Goal: Transaction & Acquisition: Book appointment/travel/reservation

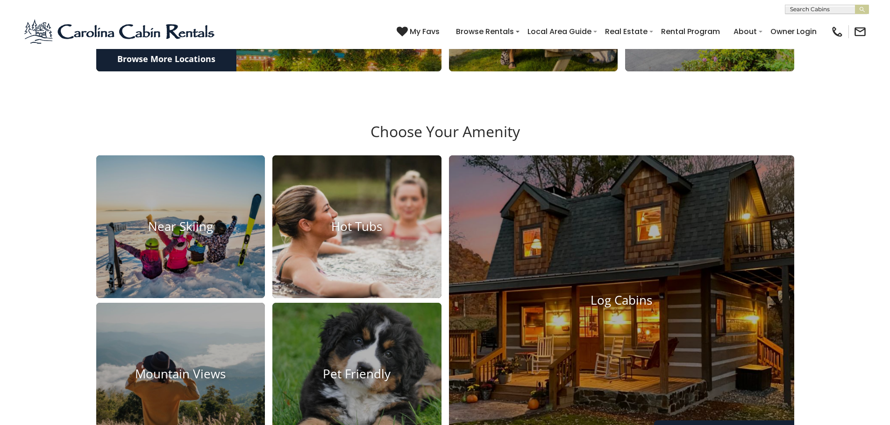
scroll to position [794, 0]
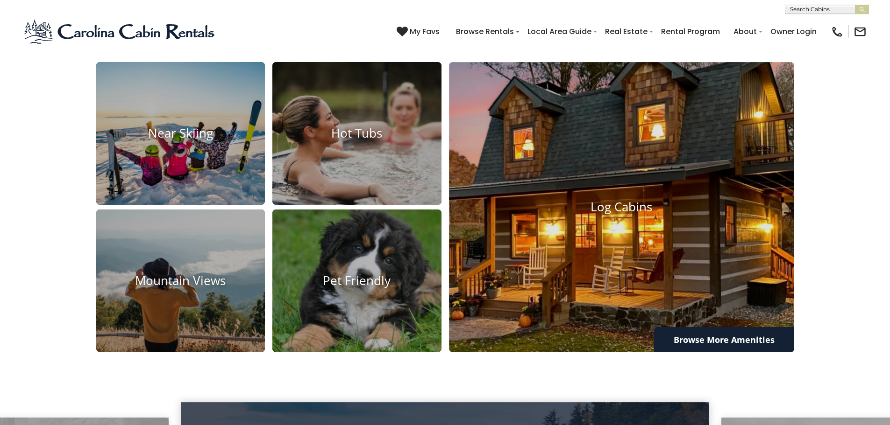
click at [524, 271] on img at bounding box center [622, 207] width 380 height 319
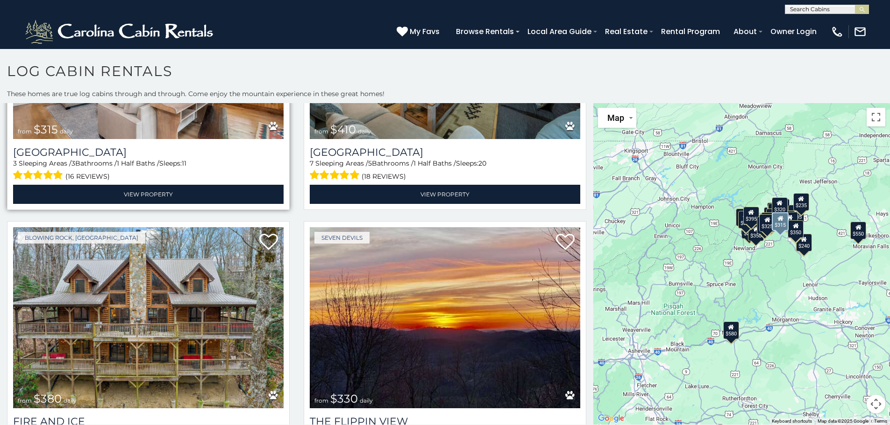
scroll to position [887, 0]
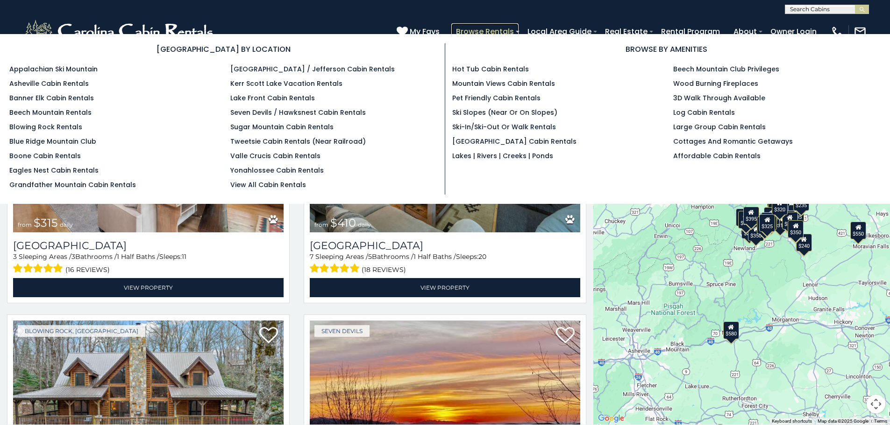
click at [471, 27] on link "Browse Rentals" at bounding box center [484, 31] width 67 height 16
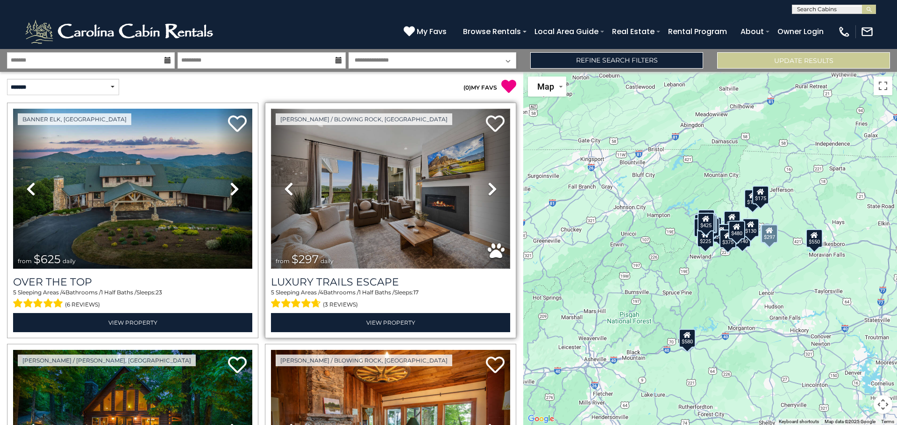
click at [364, 170] on img at bounding box center [390, 189] width 239 height 160
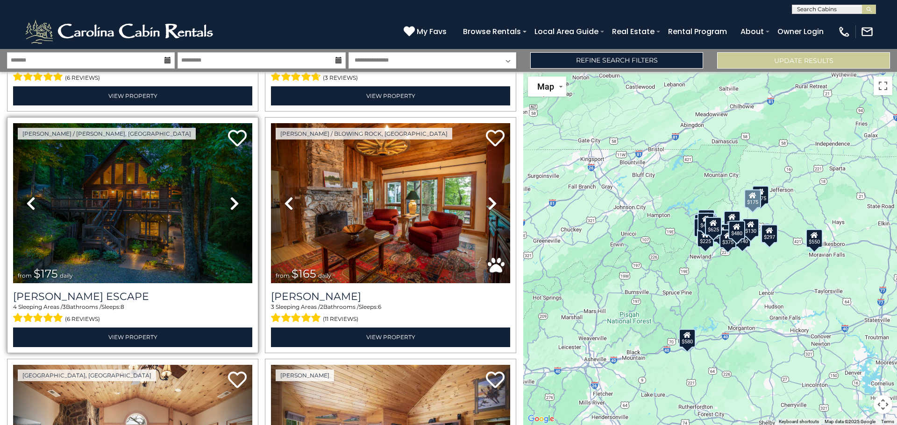
scroll to position [234, 0]
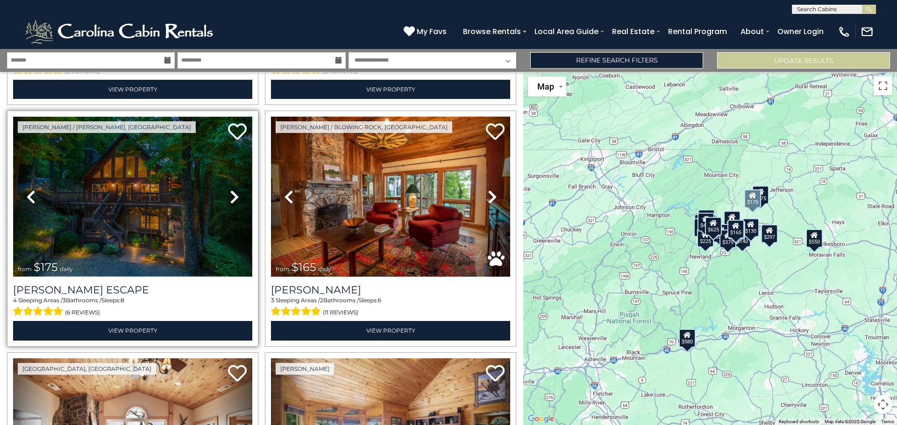
click at [150, 219] on img at bounding box center [132, 197] width 239 height 160
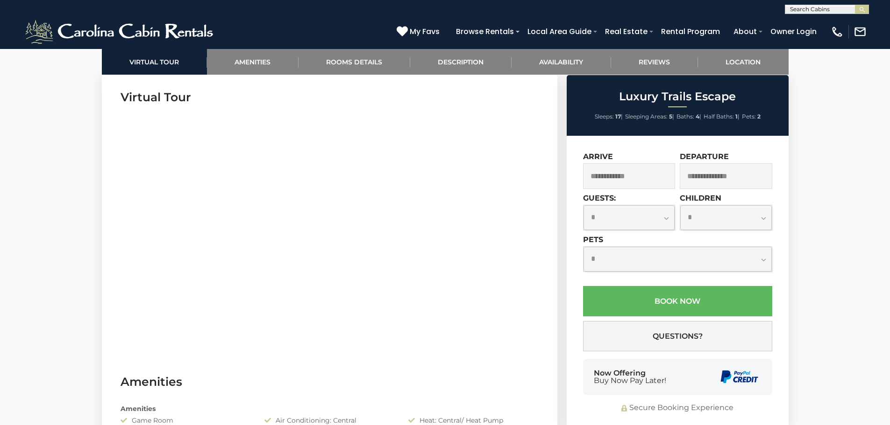
scroll to position [374, 0]
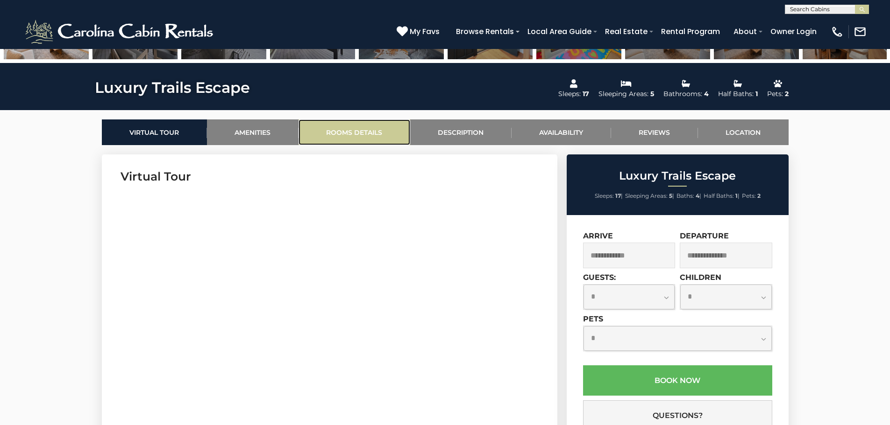
click at [373, 129] on link "Rooms Details" at bounding box center [354, 133] width 112 height 26
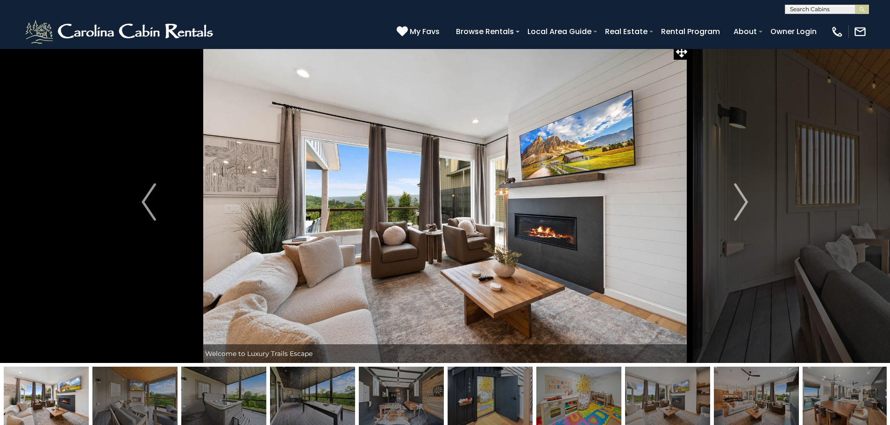
scroll to position [0, 0]
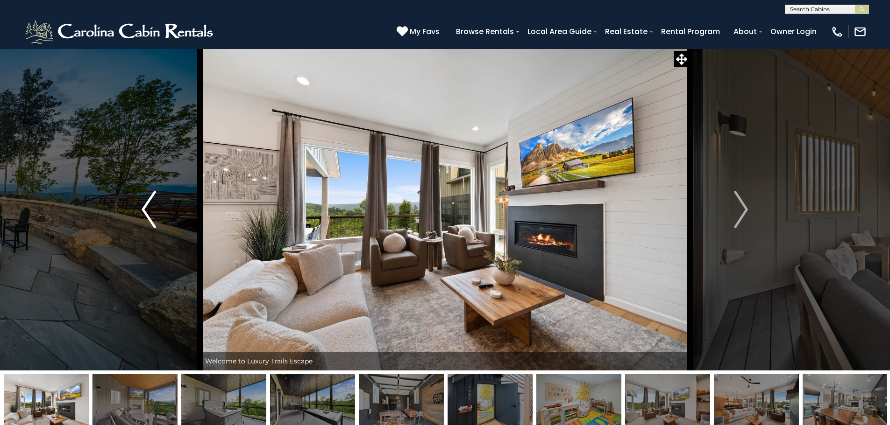
click at [144, 204] on img "Previous" at bounding box center [149, 209] width 14 height 37
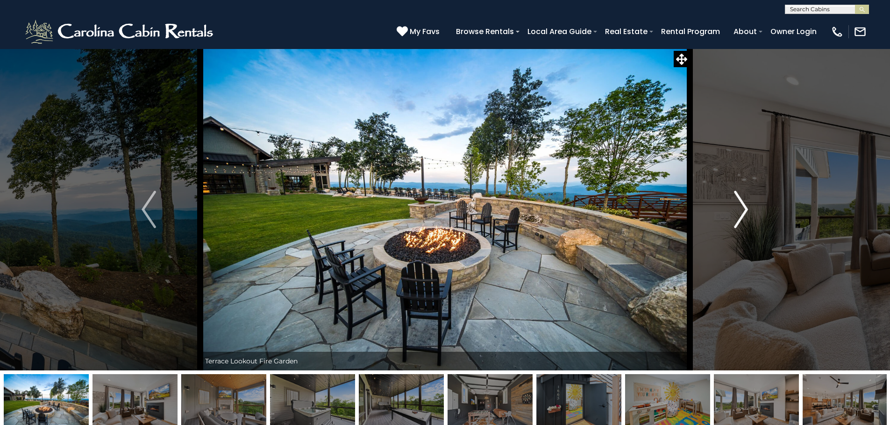
click at [714, 230] on button "Next" at bounding box center [740, 210] width 103 height 322
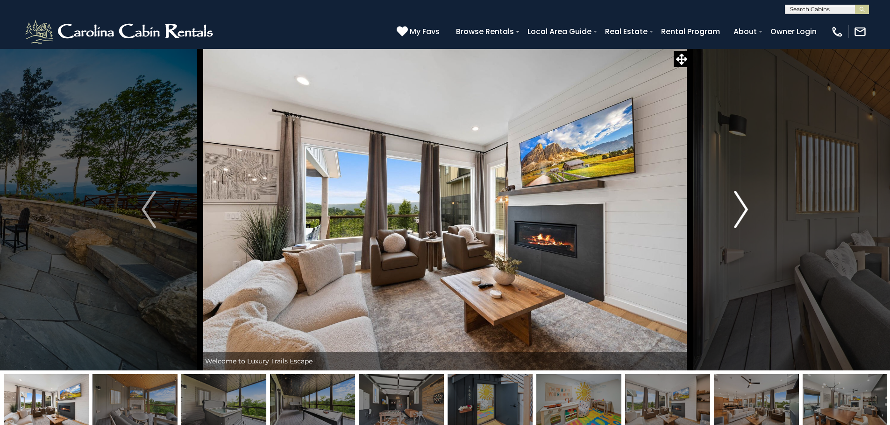
click at [714, 230] on button "Next" at bounding box center [740, 210] width 103 height 322
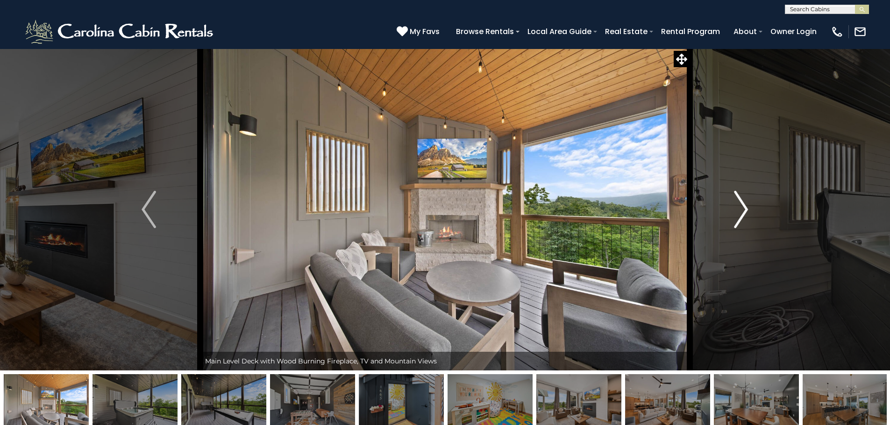
click at [714, 230] on button "Next" at bounding box center [740, 210] width 103 height 322
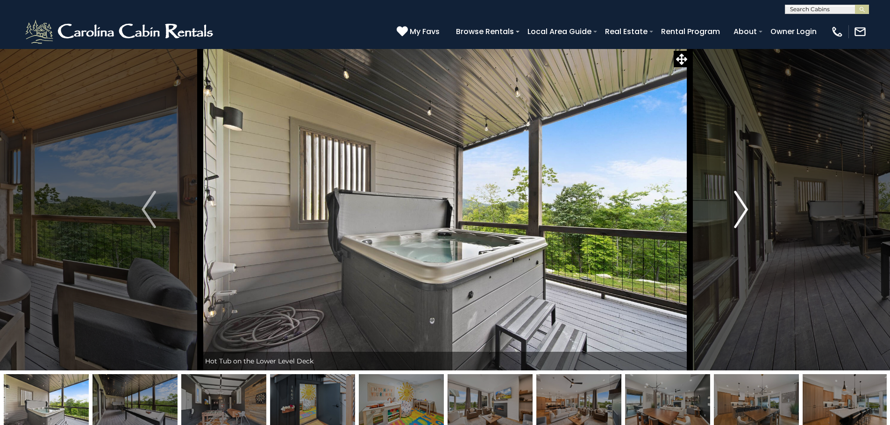
click at [714, 230] on button "Next" at bounding box center [740, 210] width 103 height 322
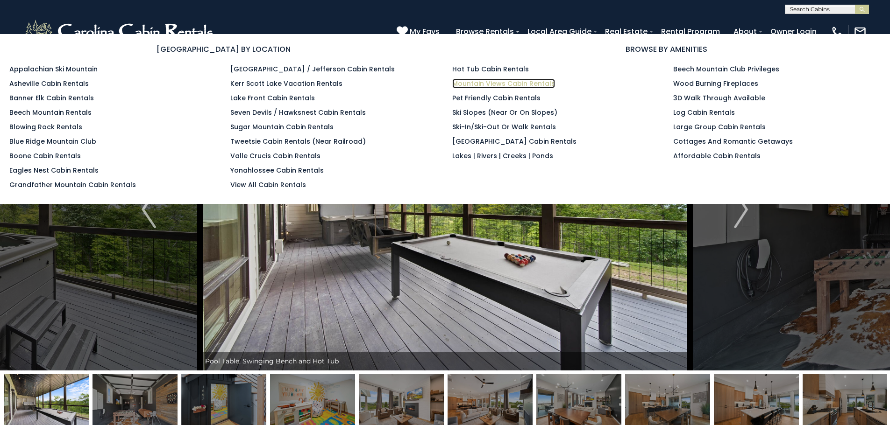
click at [468, 81] on link "Mountain Views Cabin Rentals" at bounding box center [503, 83] width 103 height 9
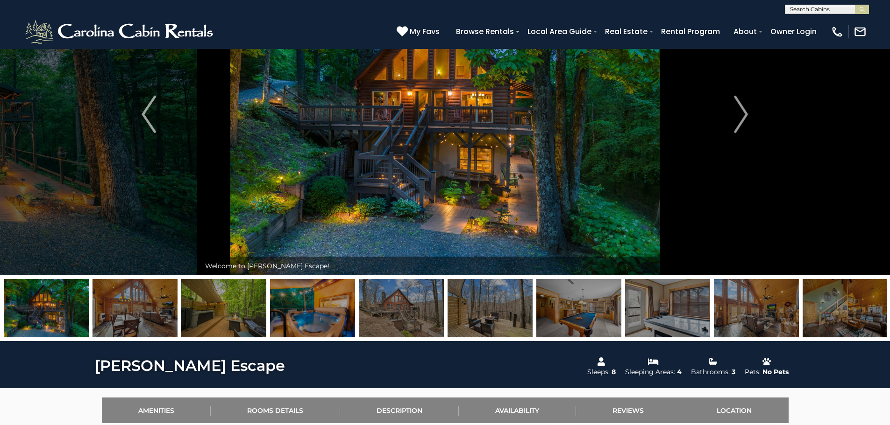
scroll to position [140, 0]
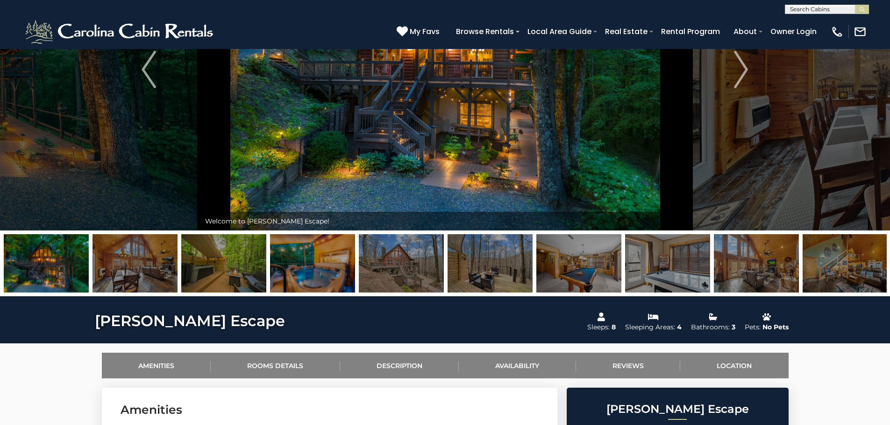
click at [125, 267] on img at bounding box center [134, 263] width 85 height 58
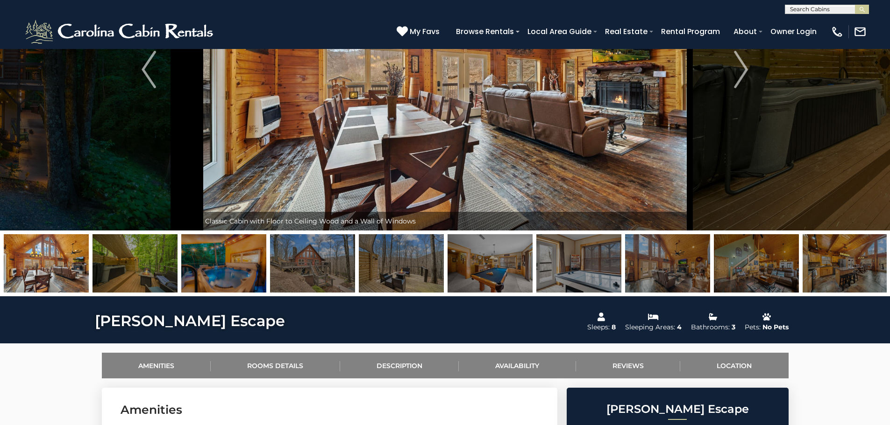
click at [214, 263] on img at bounding box center [223, 263] width 85 height 58
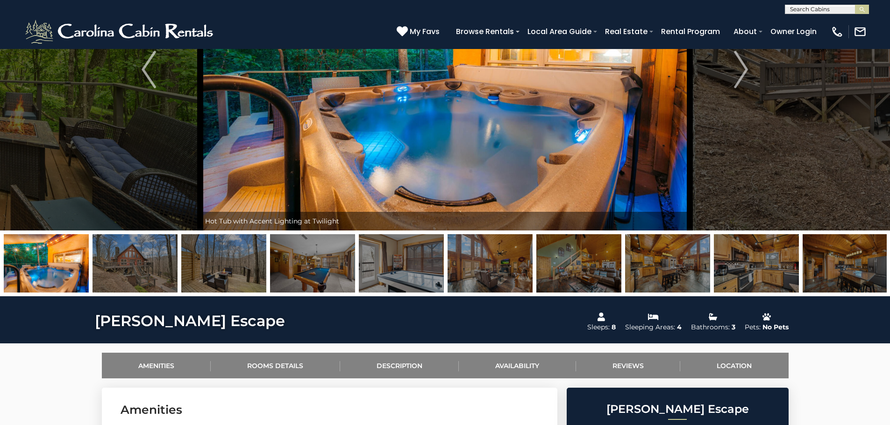
click at [293, 274] on img at bounding box center [312, 263] width 85 height 58
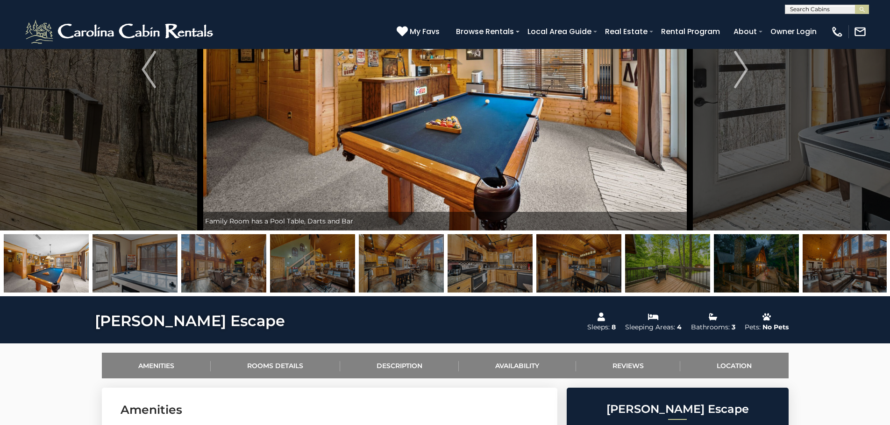
click at [340, 269] on img at bounding box center [312, 263] width 85 height 58
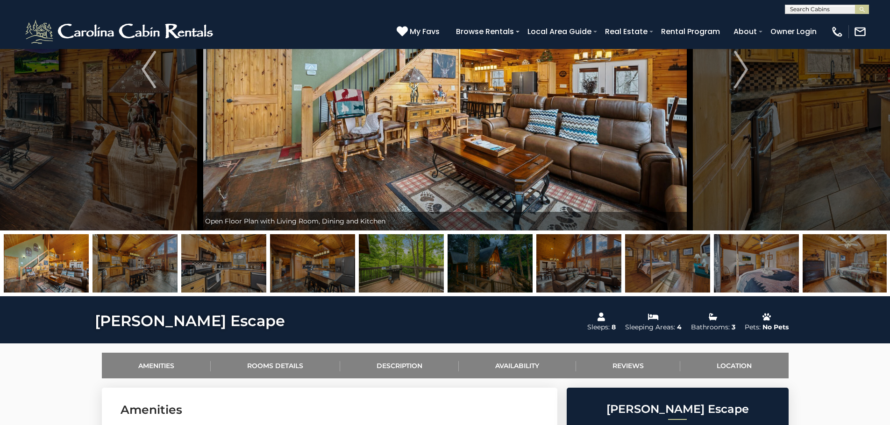
click at [395, 254] on img at bounding box center [401, 263] width 85 height 58
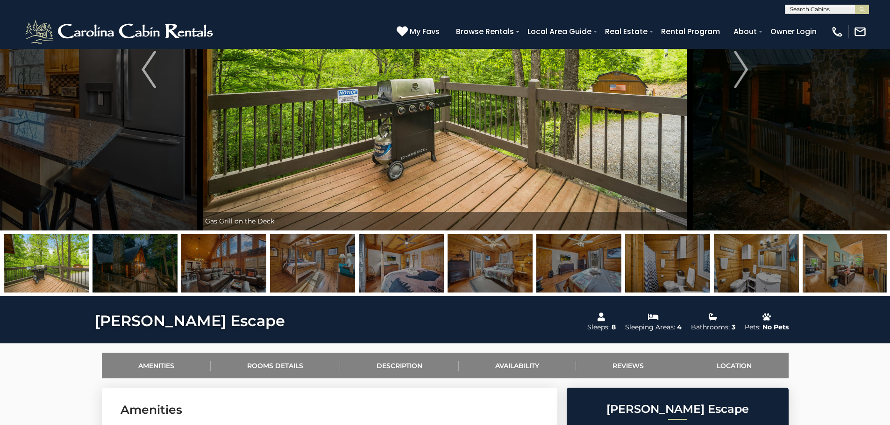
click at [484, 262] on img at bounding box center [489, 263] width 85 height 58
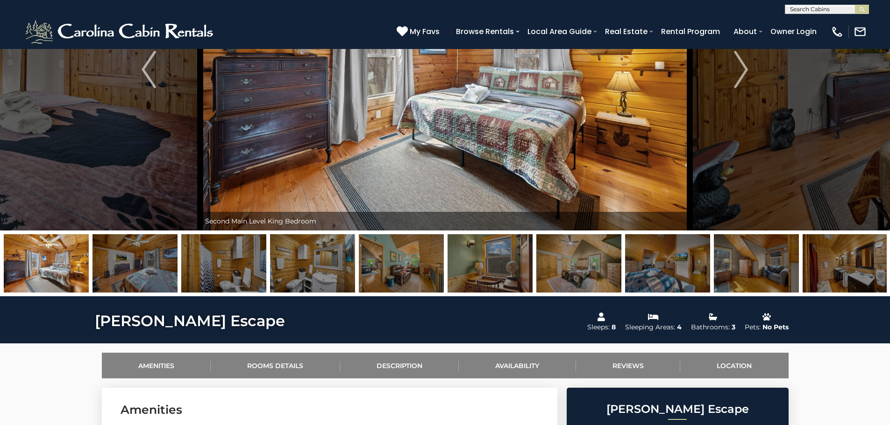
click at [569, 262] on img at bounding box center [578, 263] width 85 height 58
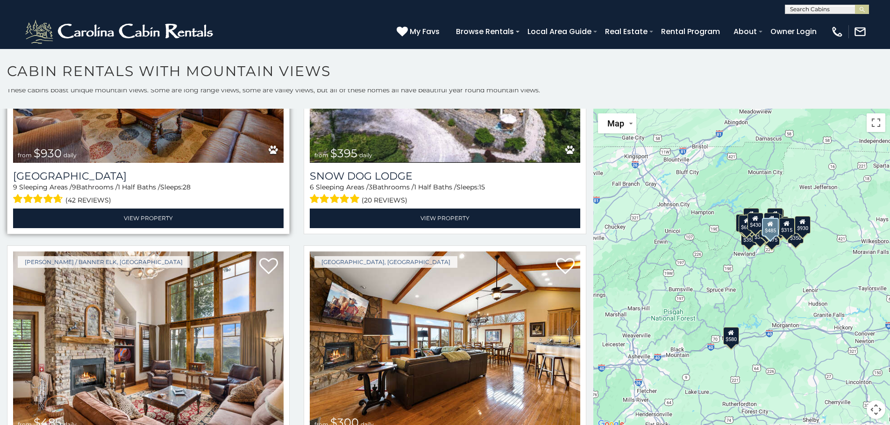
scroll to position [2895, 0]
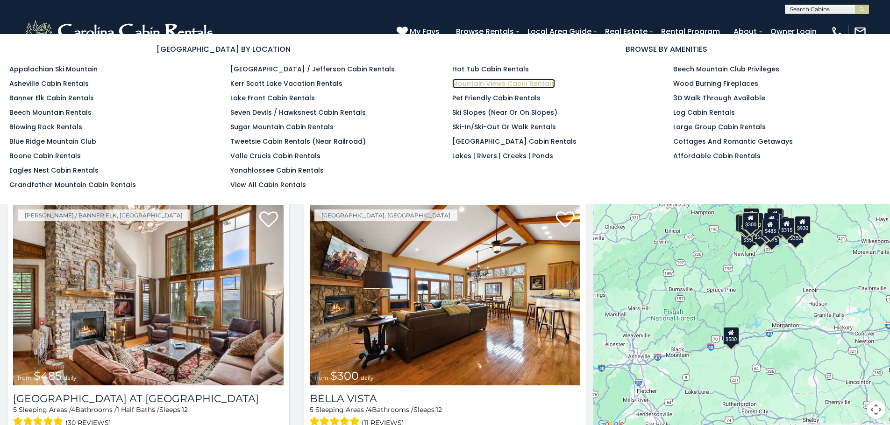
click at [496, 83] on link "Mountain Views Cabin Rentals" at bounding box center [503, 83] width 103 height 9
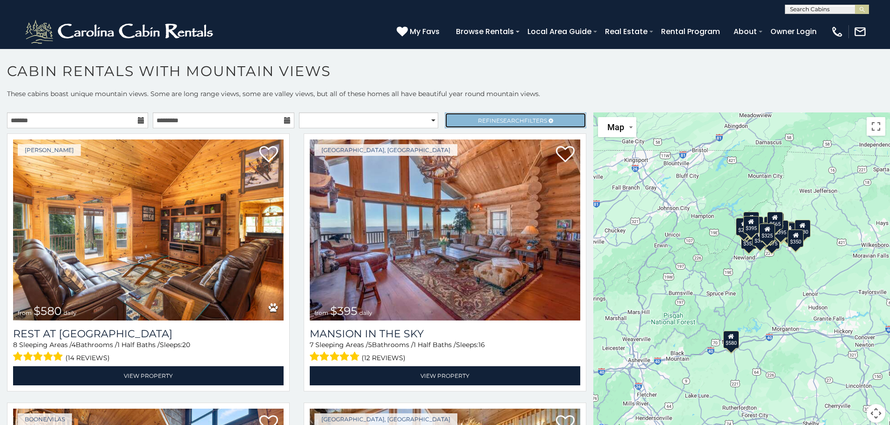
click at [506, 120] on span "Search" at bounding box center [512, 120] width 24 height 7
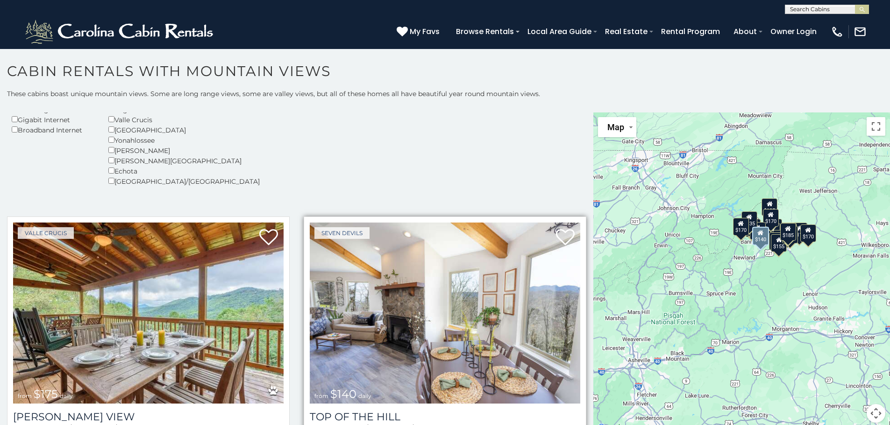
scroll to position [234, 0]
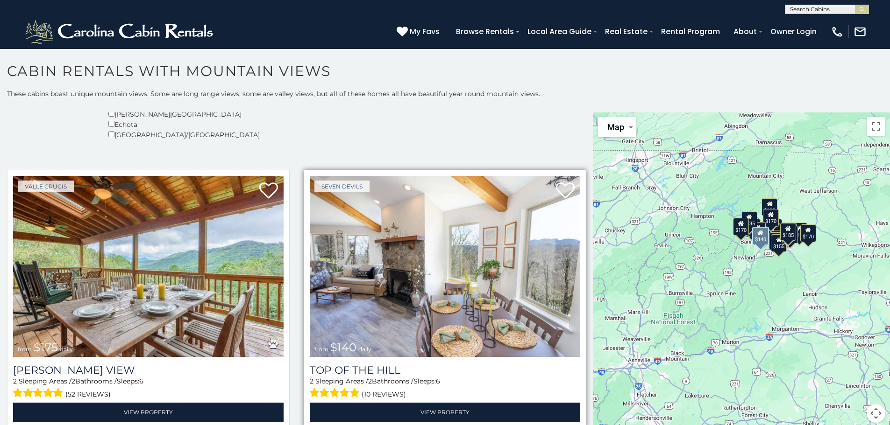
click at [370, 275] on img at bounding box center [445, 266] width 270 height 181
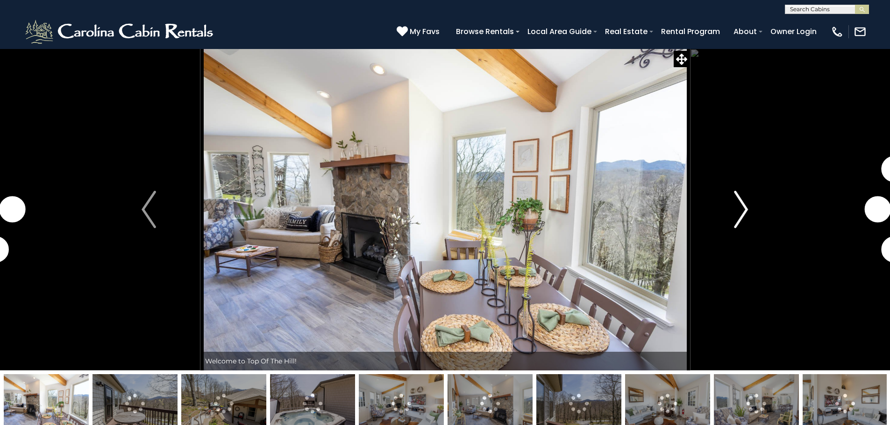
click at [742, 209] on img "Next" at bounding box center [741, 209] width 14 height 37
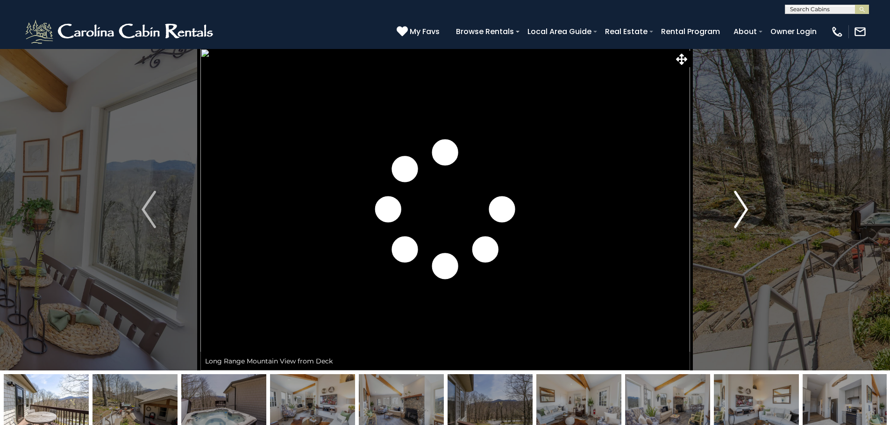
click at [742, 209] on img "Next" at bounding box center [741, 209] width 14 height 37
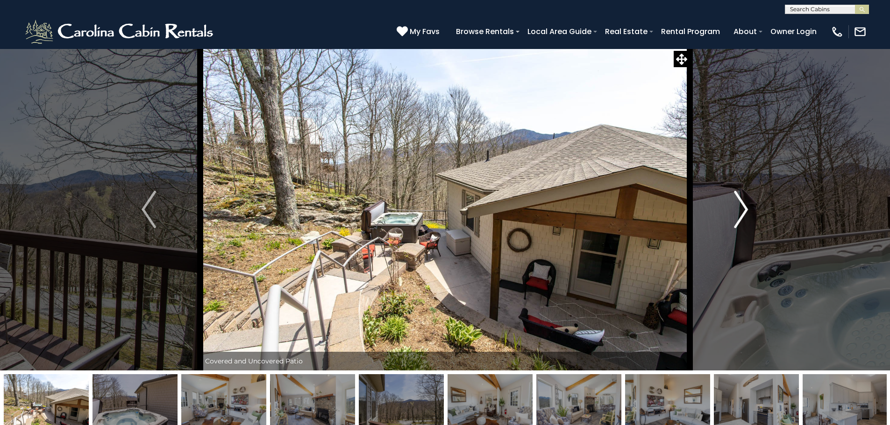
click at [742, 209] on img "Next" at bounding box center [741, 209] width 14 height 37
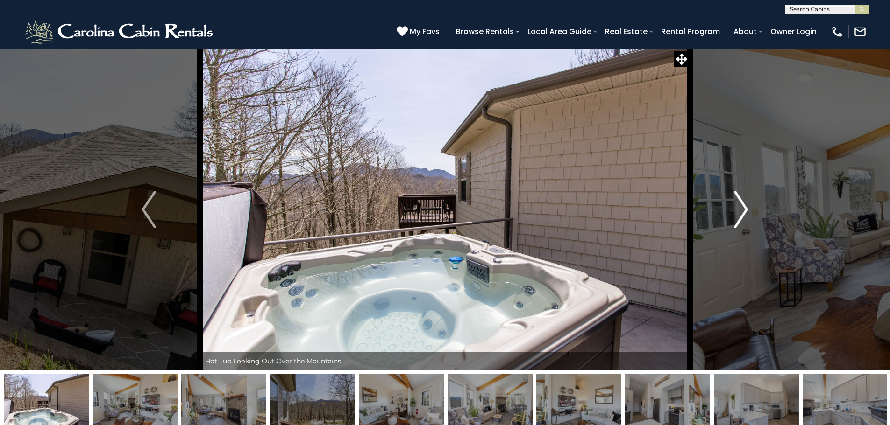
click at [742, 209] on img "Next" at bounding box center [741, 209] width 14 height 37
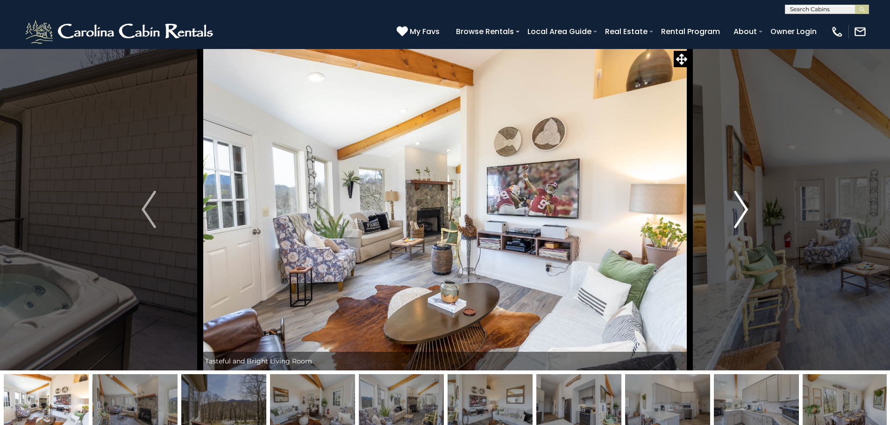
click at [742, 209] on img "Next" at bounding box center [741, 209] width 14 height 37
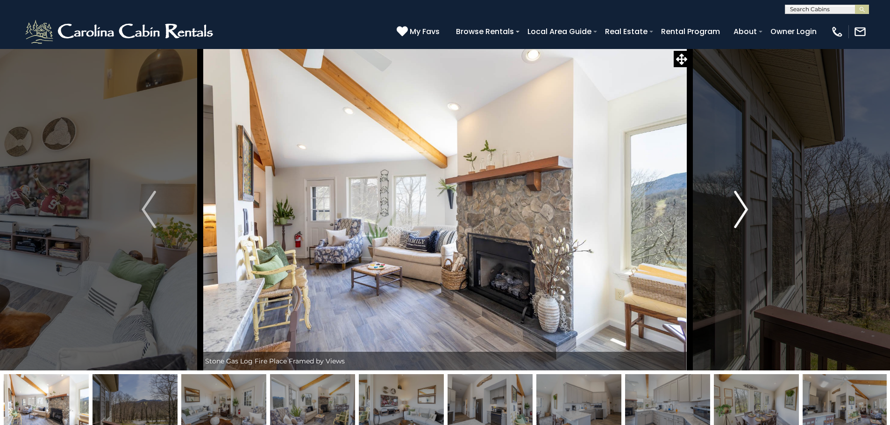
click at [742, 209] on img "Next" at bounding box center [741, 209] width 14 height 37
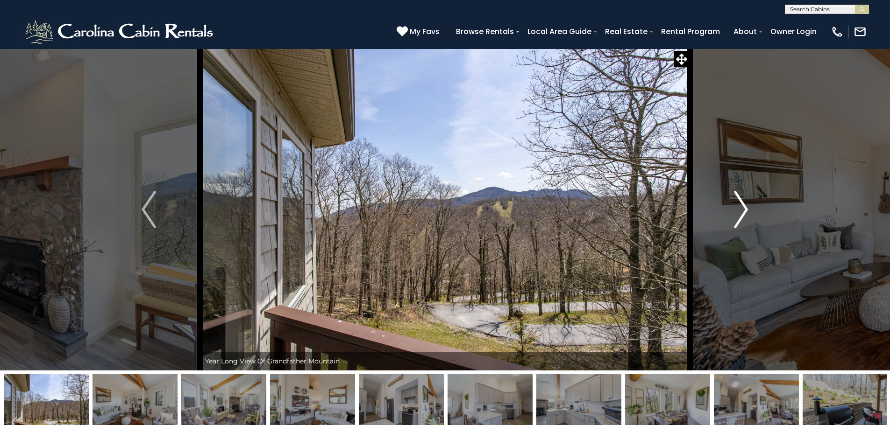
click at [742, 209] on img "Next" at bounding box center [741, 209] width 14 height 37
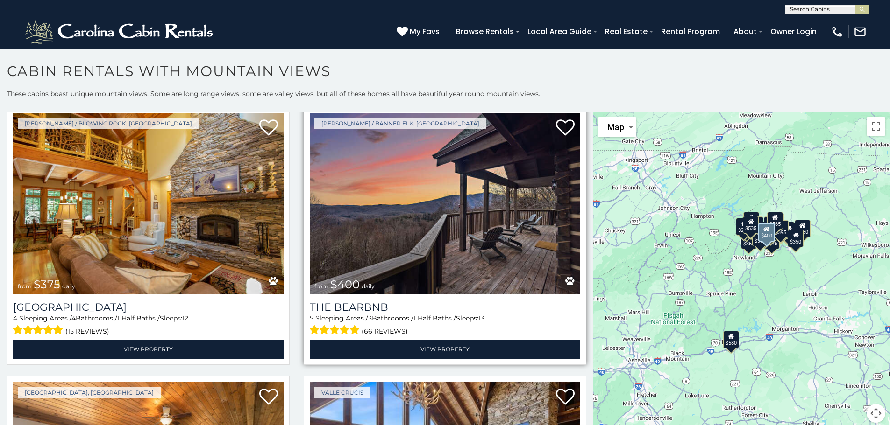
scroll to position [654, 0]
